Goal: Information Seeking & Learning: Learn about a topic

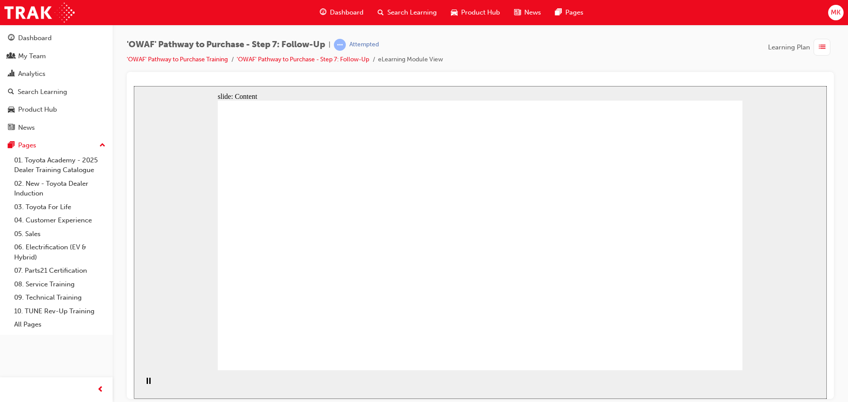
drag, startPoint x: 503, startPoint y: 264, endPoint x: 503, endPoint y: 245, distance: 19.4
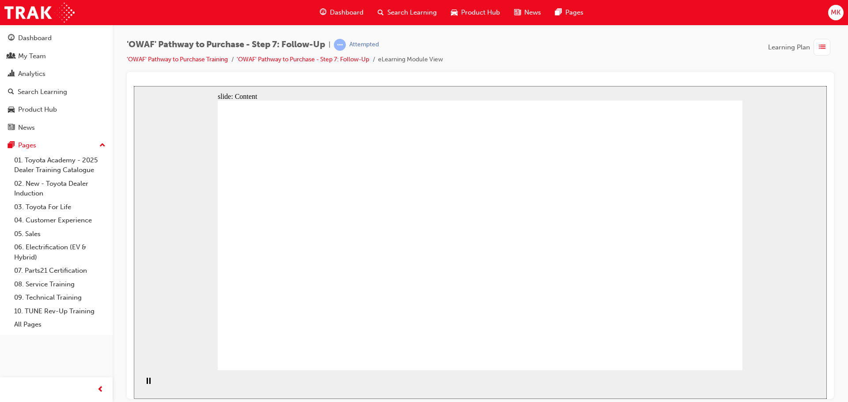
drag, startPoint x: 510, startPoint y: 212, endPoint x: 526, endPoint y: 170, distance: 45.3
drag, startPoint x: 526, startPoint y: 170, endPoint x: 543, endPoint y: 161, distance: 19.0
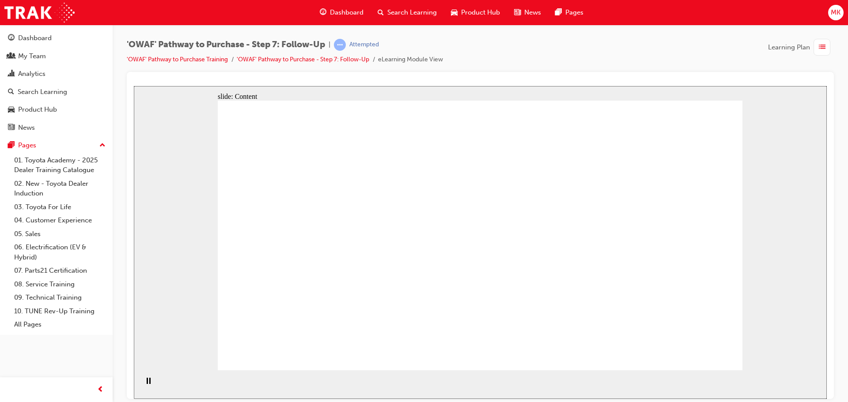
drag, startPoint x: 660, startPoint y: 268, endPoint x: 657, endPoint y: 280, distance: 12.4
